Goal: Task Accomplishment & Management: Use online tool/utility

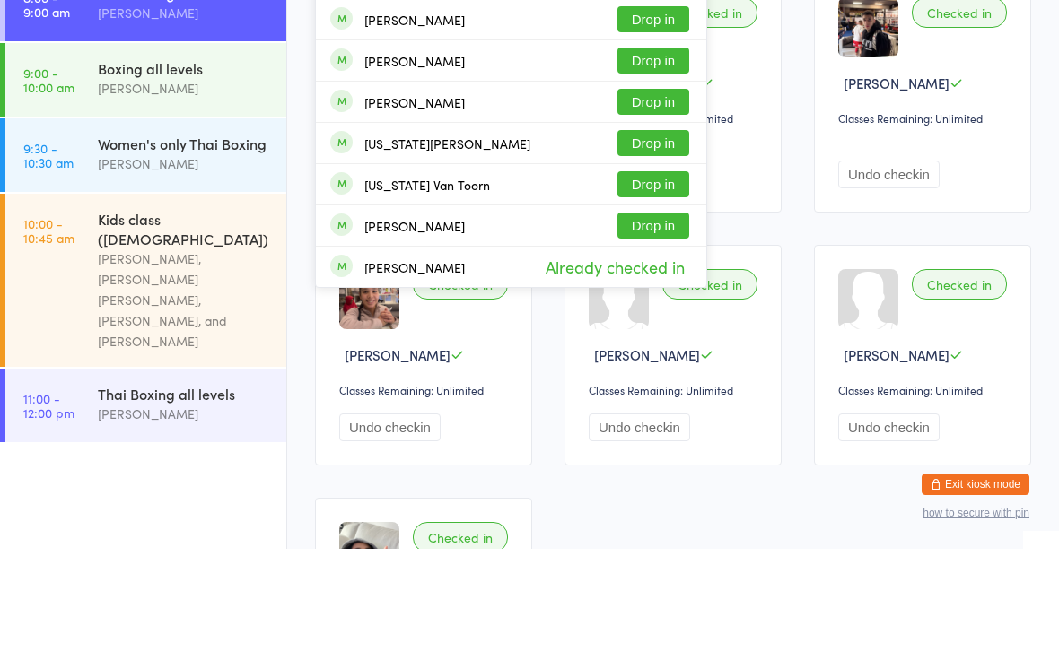
type input "Geo"
click at [642, 137] on button "Drop in" at bounding box center [653, 140] width 72 height 26
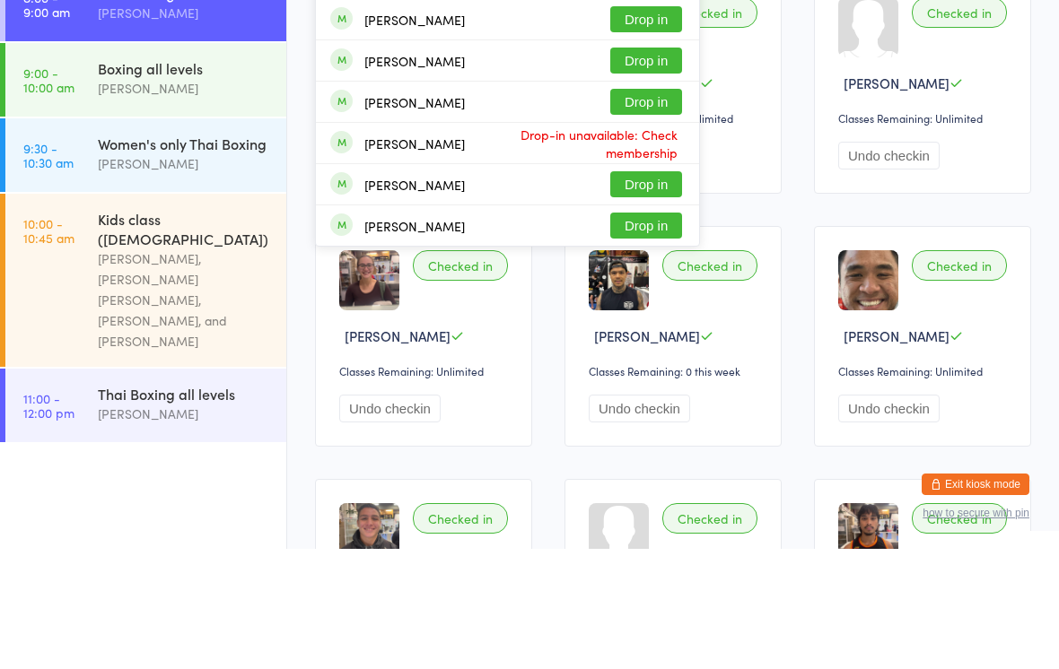
type input "Ala"
click at [661, 55] on button "Drop in" at bounding box center [646, 57] width 72 height 26
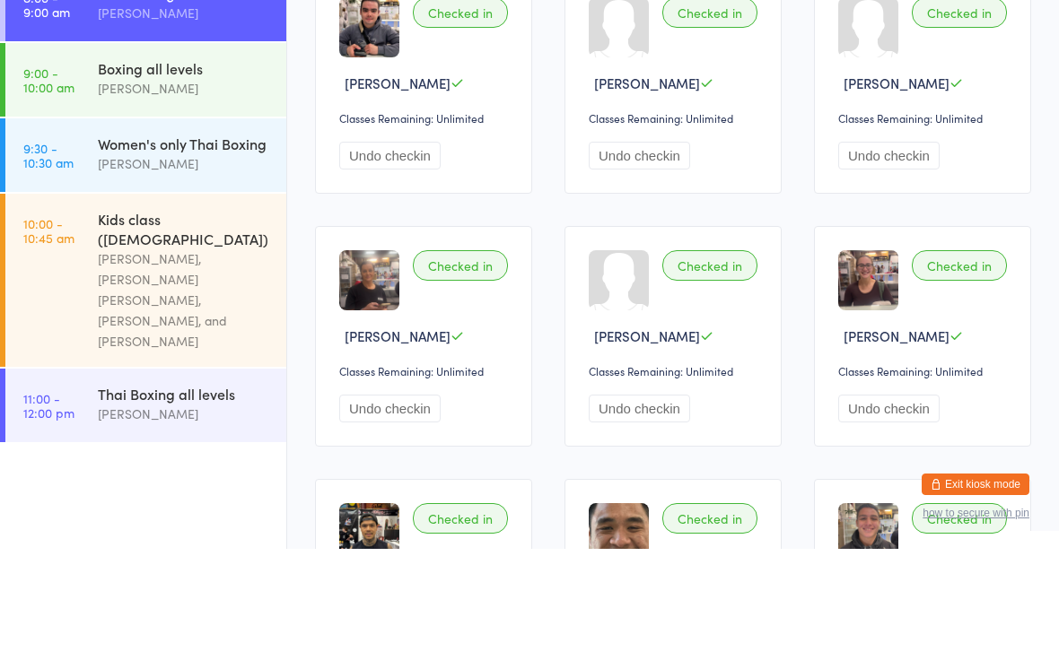
type input "Savi"
click at [634, 57] on button "Drop in" at bounding box center [646, 57] width 72 height 26
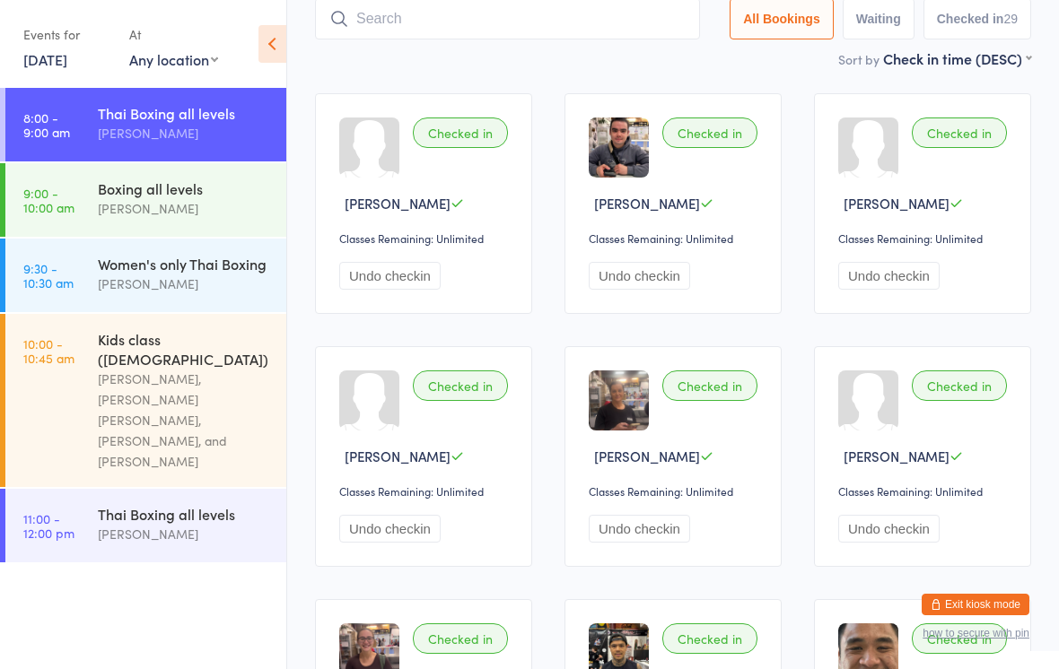
click at [96, 188] on link "9:00 - 10:00 am Boxing all levels [PERSON_NAME]" at bounding box center [145, 200] width 281 height 74
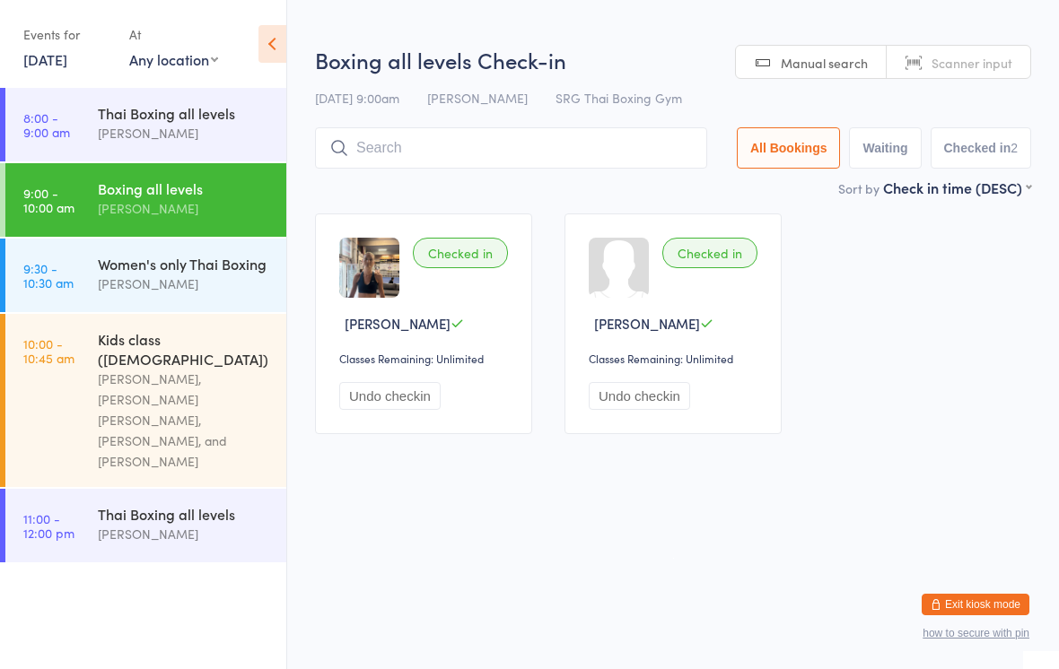
click at [389, 153] on input "search" at bounding box center [511, 147] width 392 height 41
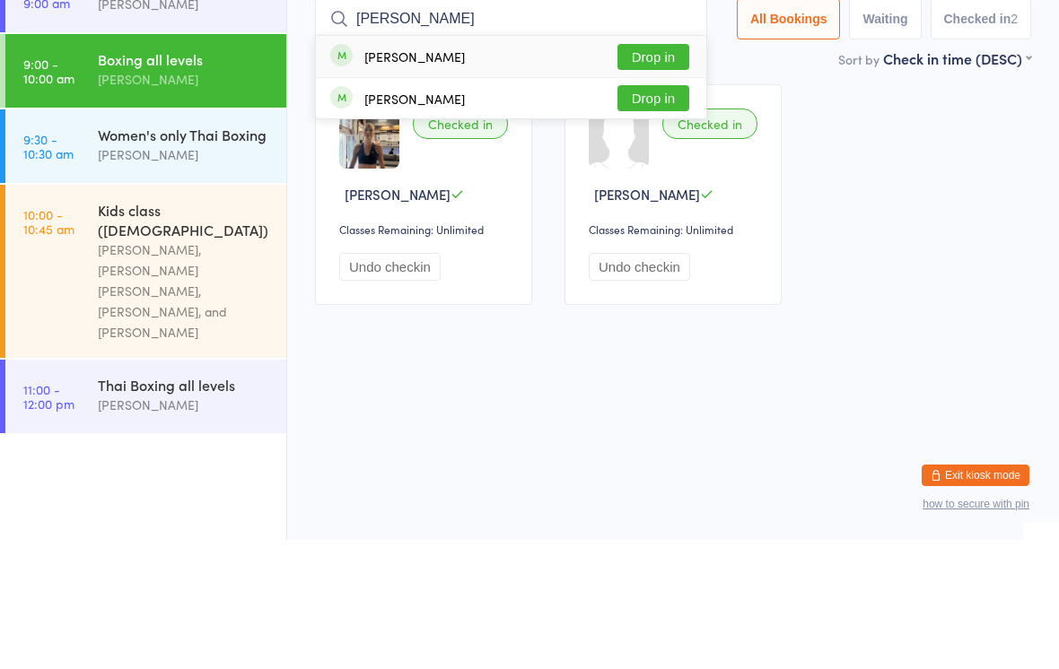
type input "[PERSON_NAME]"
click at [660, 214] on button "Drop in" at bounding box center [653, 227] width 72 height 26
